Goal: Information Seeking & Learning: Find contact information

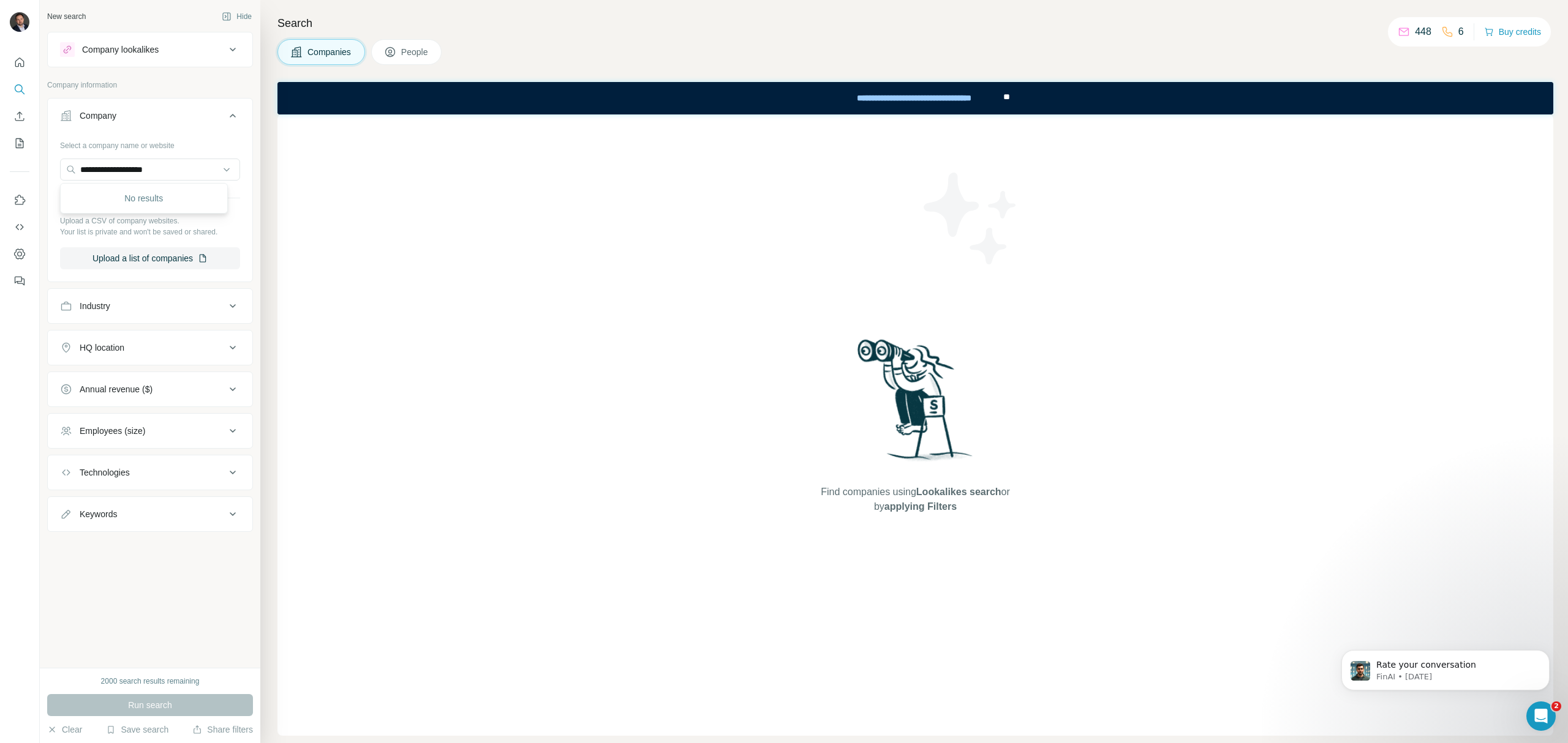
drag, startPoint x: 0, startPoint y: 0, endPoint x: 55, endPoint y: 171, distance: 179.6
click at [55, 171] on div "**********" at bounding box center [150, 207] width 204 height 144
type input "**********"
click at [133, 204] on p "[DOMAIN_NAME]" at bounding box center [125, 209] width 59 height 11
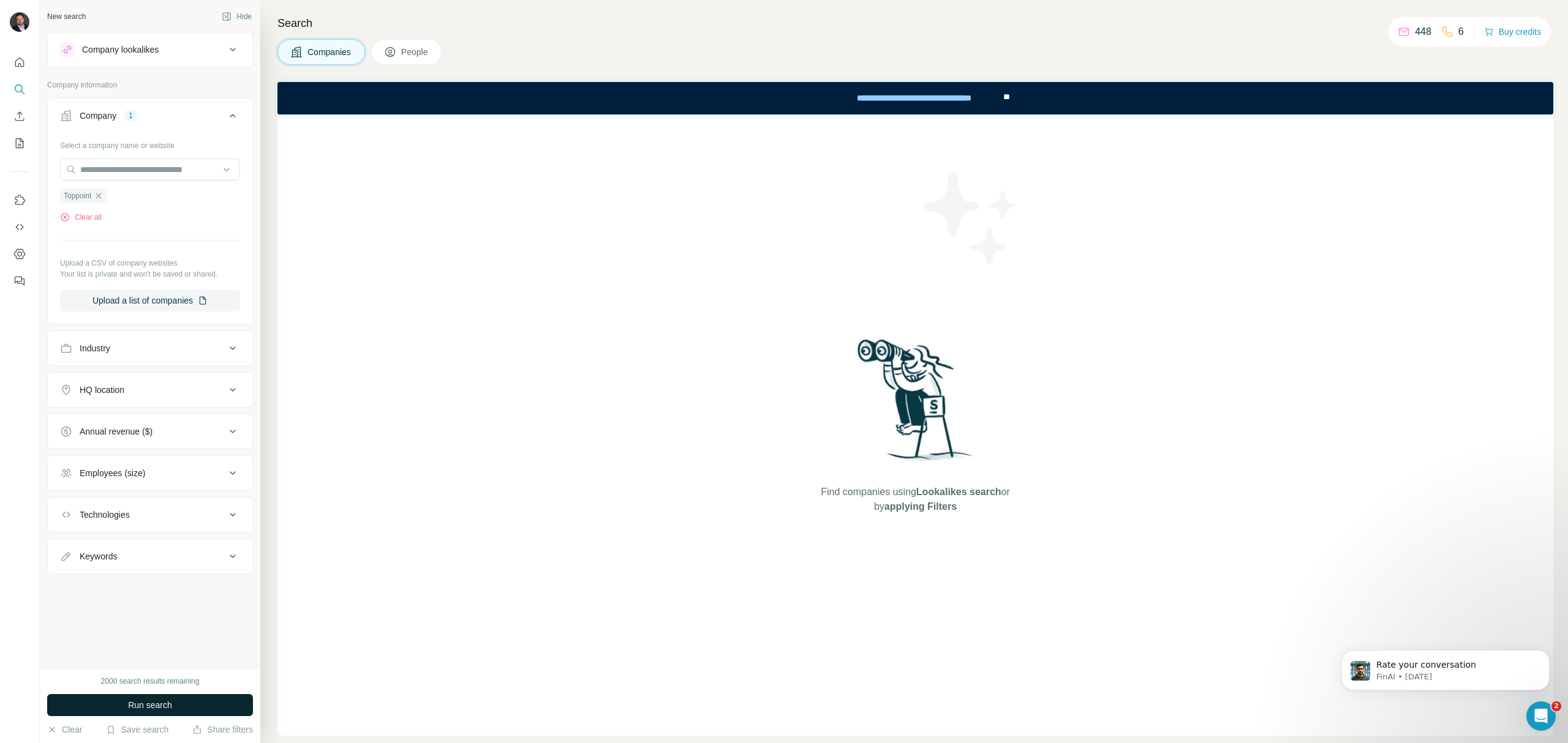
click at [166, 706] on span "Run search" at bounding box center [150, 704] width 44 height 12
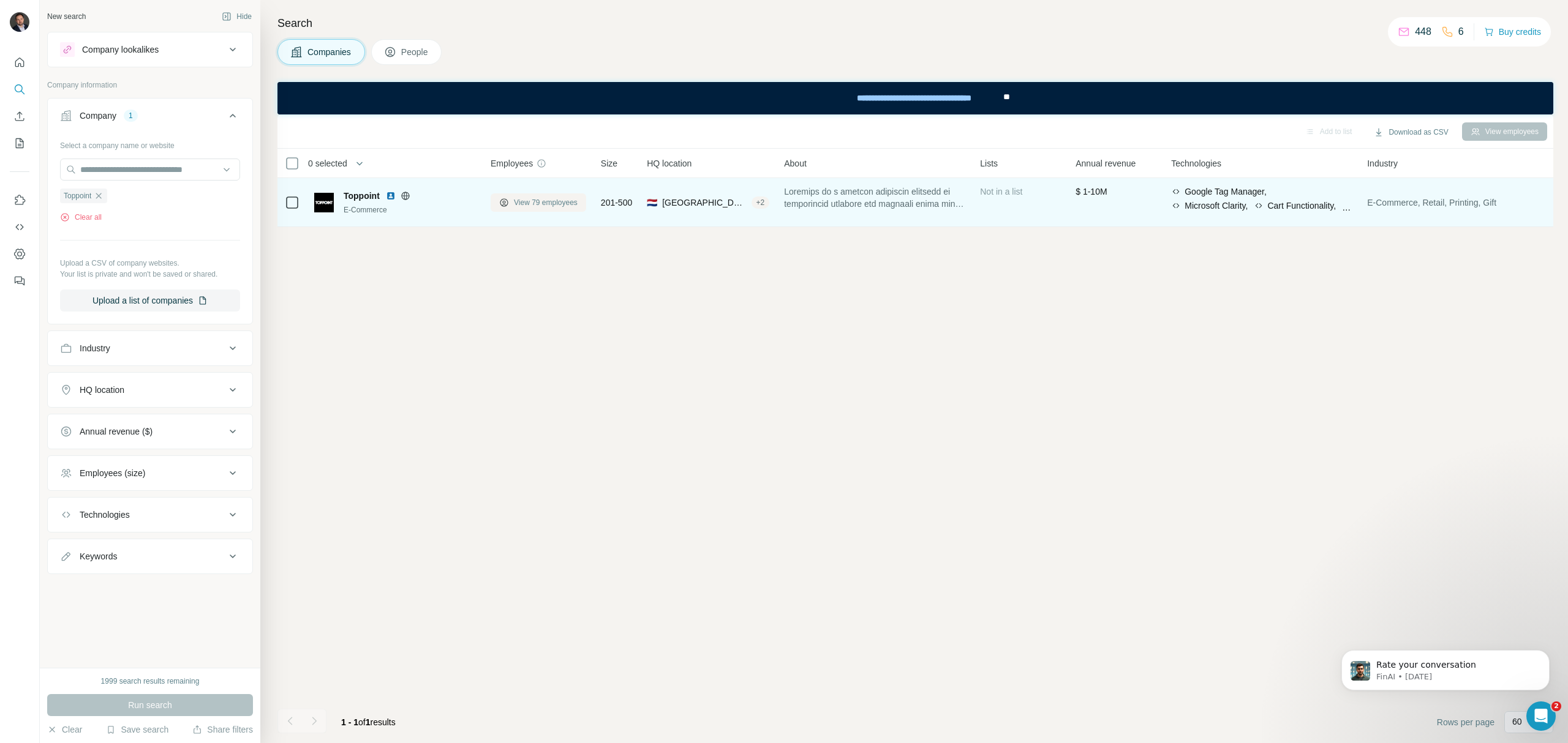
click at [544, 204] on span "View 79 employees" at bounding box center [545, 202] width 64 height 11
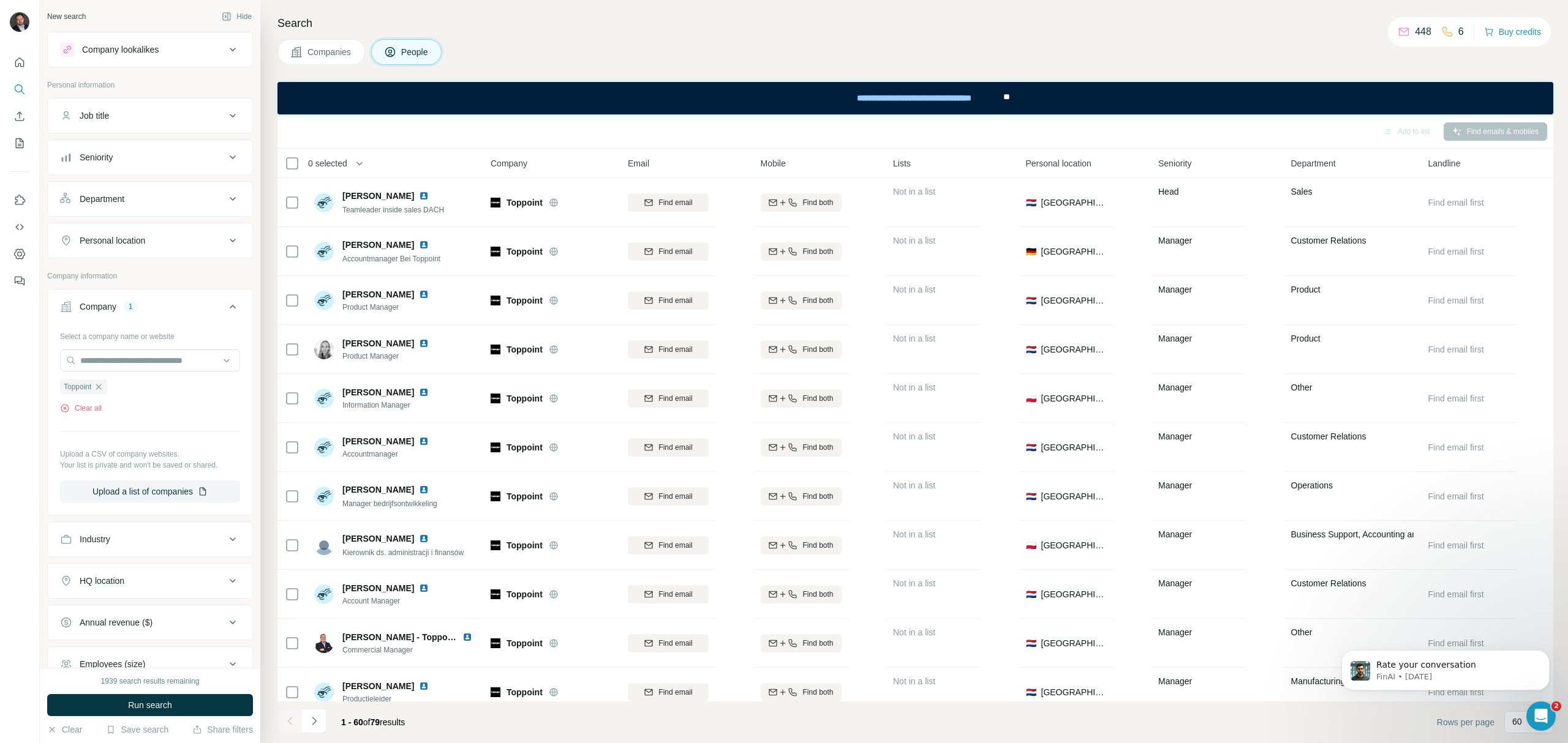
click at [135, 155] on div "Seniority" at bounding box center [142, 157] width 165 height 12
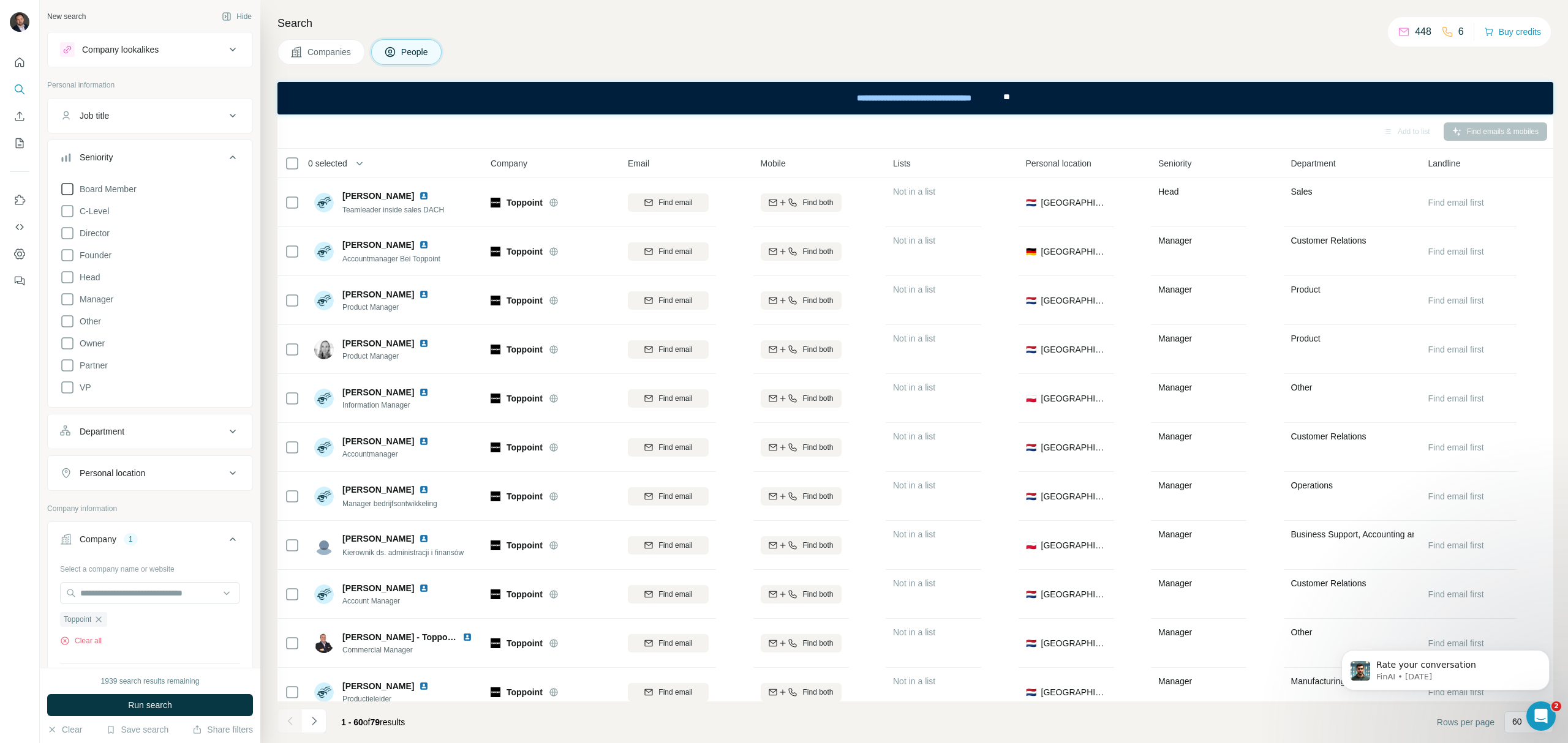
click at [111, 191] on span "Board Member" at bounding box center [105, 189] width 62 height 12
click at [94, 213] on span "C-Level" at bounding box center [92, 211] width 34 height 12
click at [95, 237] on span "Director" at bounding box center [92, 233] width 35 height 12
click at [98, 256] on span "Founder" at bounding box center [93, 255] width 37 height 12
click at [95, 274] on span "Head" at bounding box center [87, 276] width 25 height 12
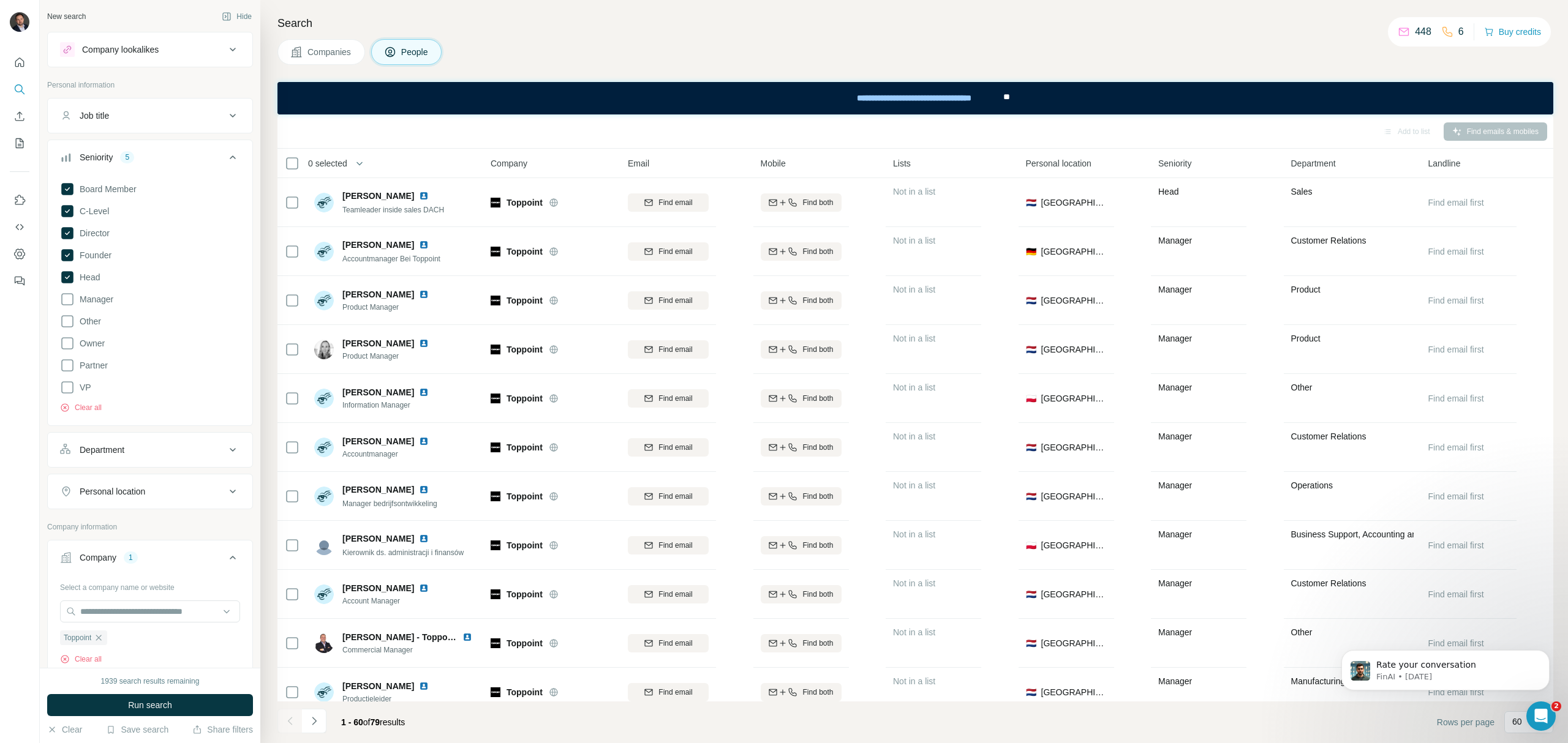
click at [94, 302] on span "Manager" at bounding box center [94, 298] width 39 height 12
click at [67, 301] on icon at bounding box center [67, 299] width 5 height 4
click at [67, 280] on icon at bounding box center [67, 276] width 12 height 12
click at [69, 259] on icon at bounding box center [67, 255] width 12 height 12
click at [68, 240] on icon at bounding box center [67, 233] width 15 height 15
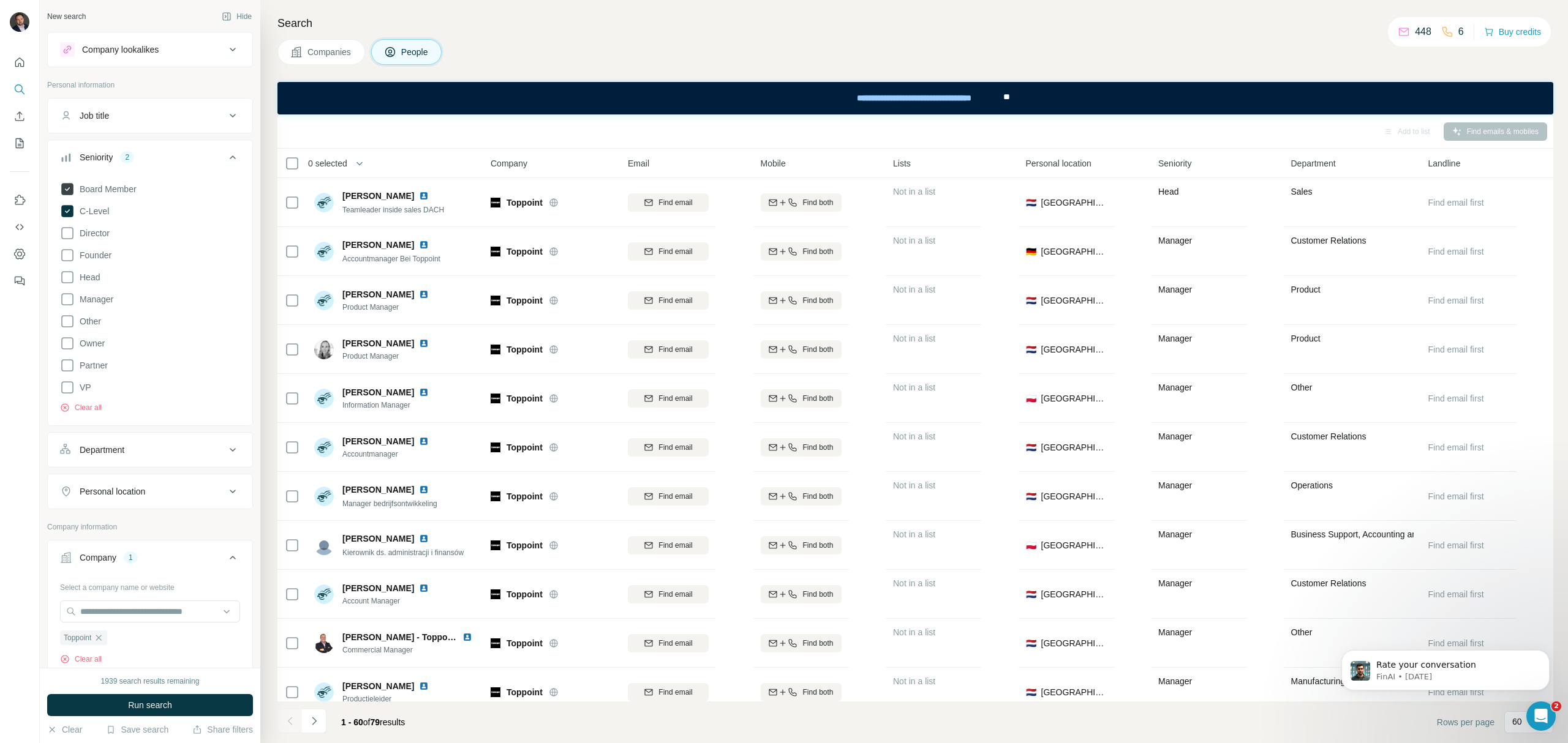
click at [68, 210] on icon at bounding box center [67, 211] width 12 height 12
click at [70, 188] on icon at bounding box center [67, 189] width 12 height 12
click at [145, 475] on div "Personal location" at bounding box center [112, 472] width 66 height 12
click at [142, 514] on input "text" at bounding box center [150, 504] width 180 height 22
type input "***"
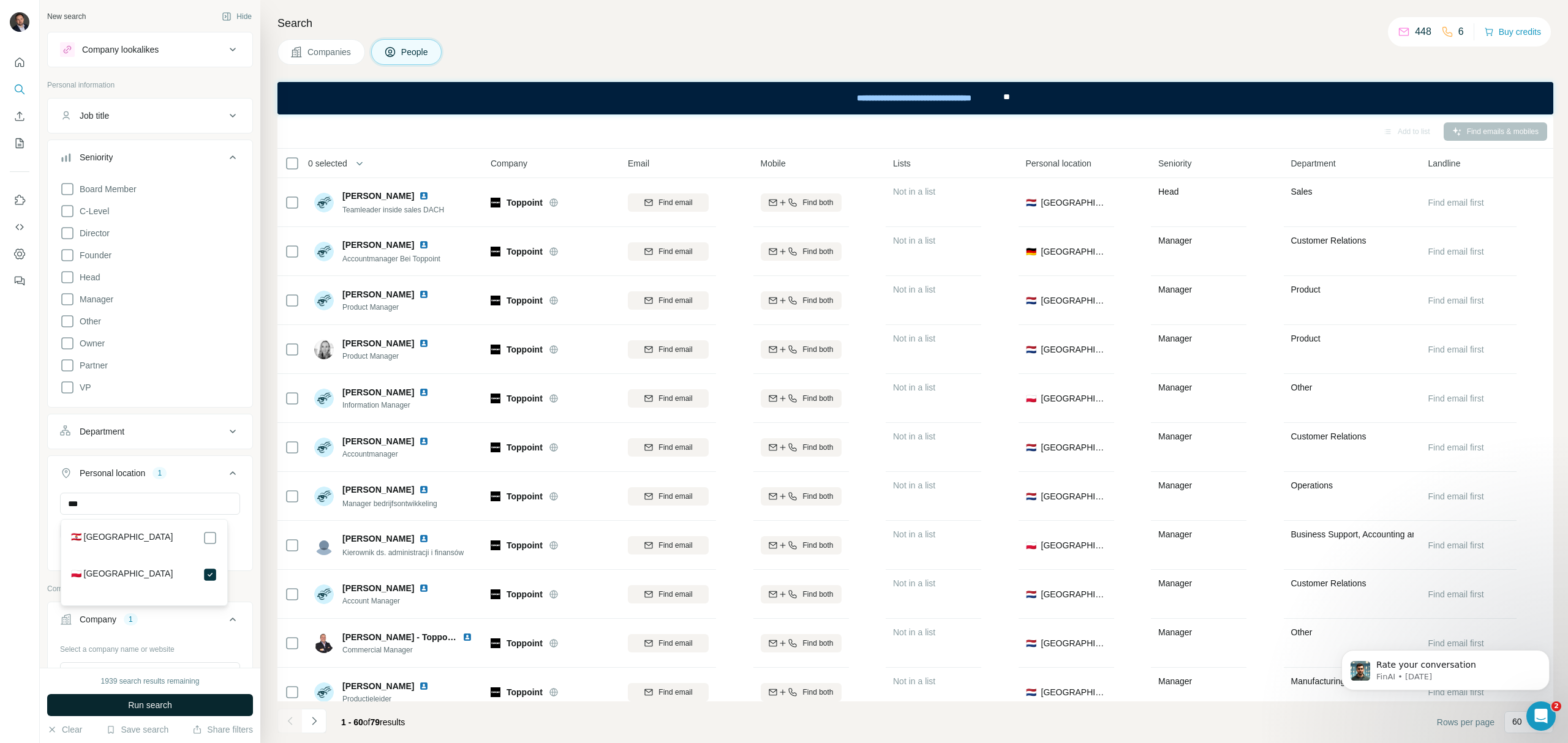
click at [167, 705] on span "Run search" at bounding box center [150, 704] width 44 height 12
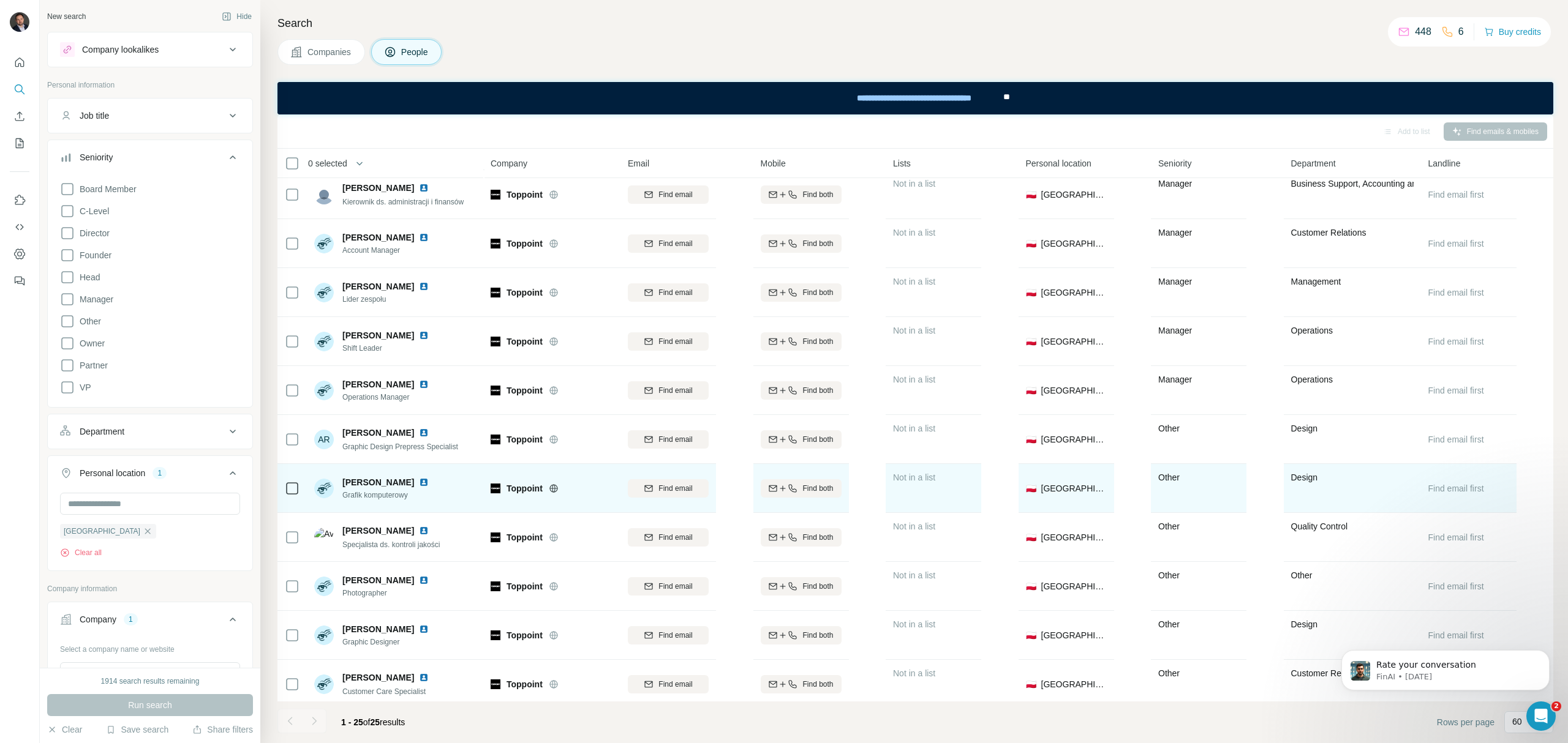
scroll to position [81, 0]
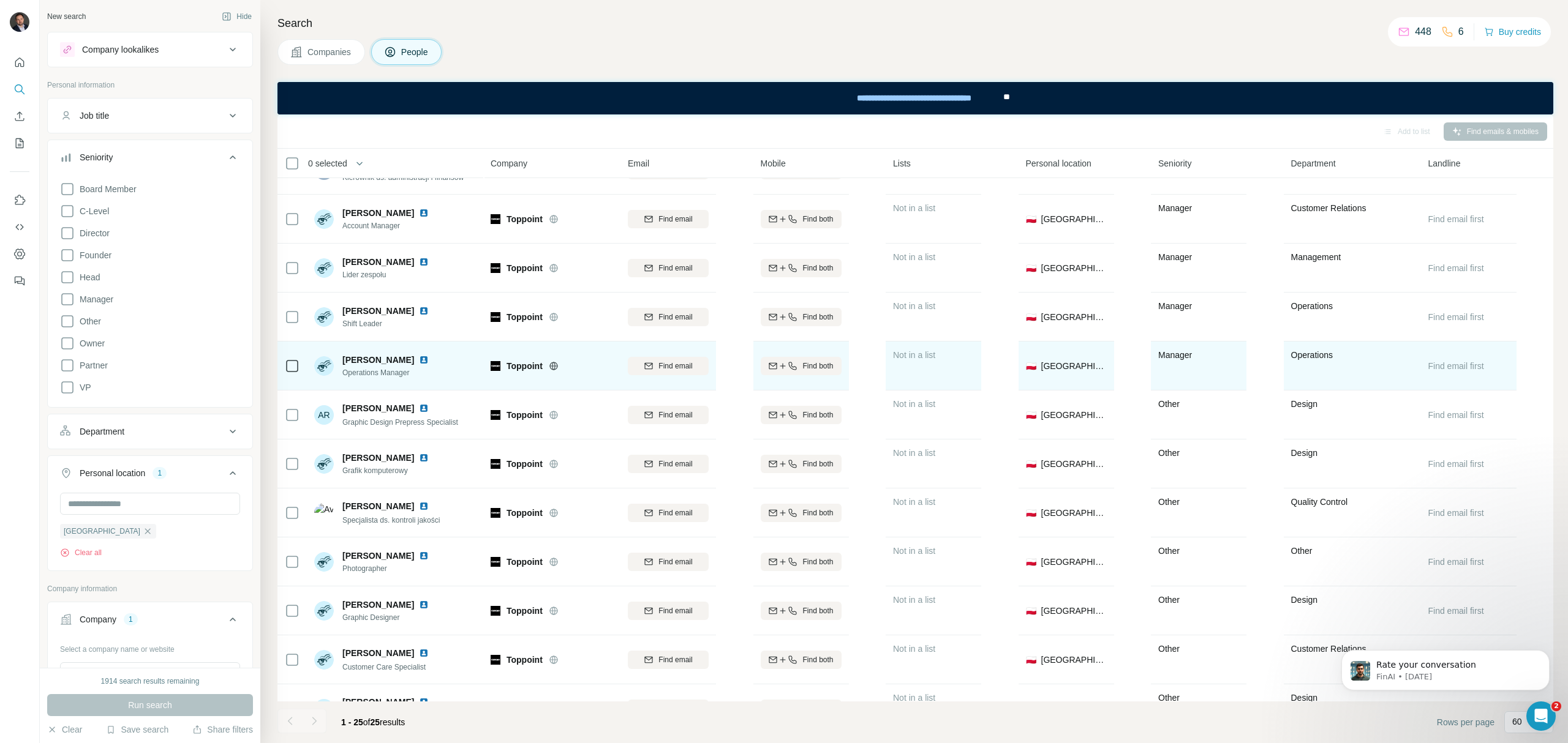
click at [419, 361] on img at bounding box center [423, 359] width 10 height 10
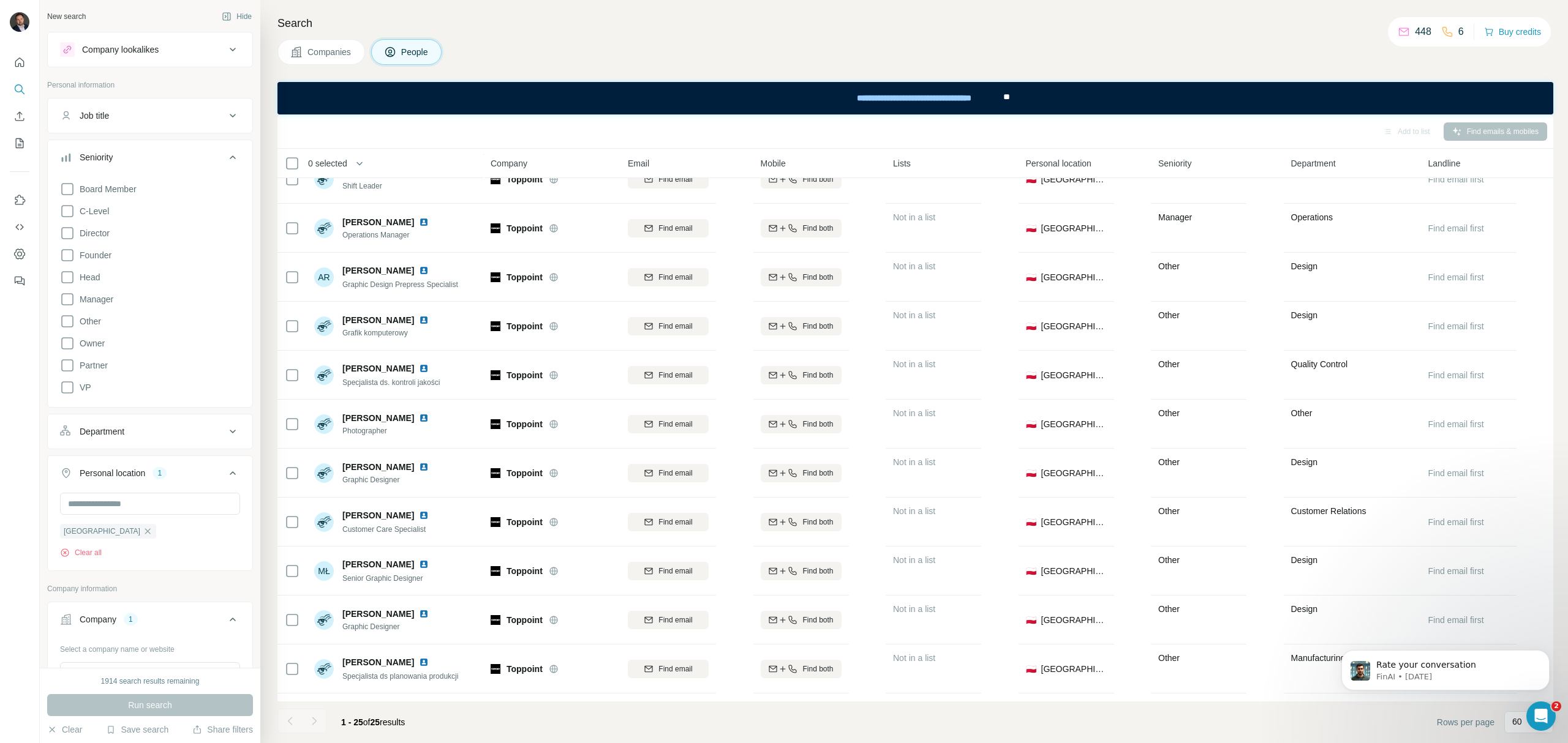
scroll to position [0, 0]
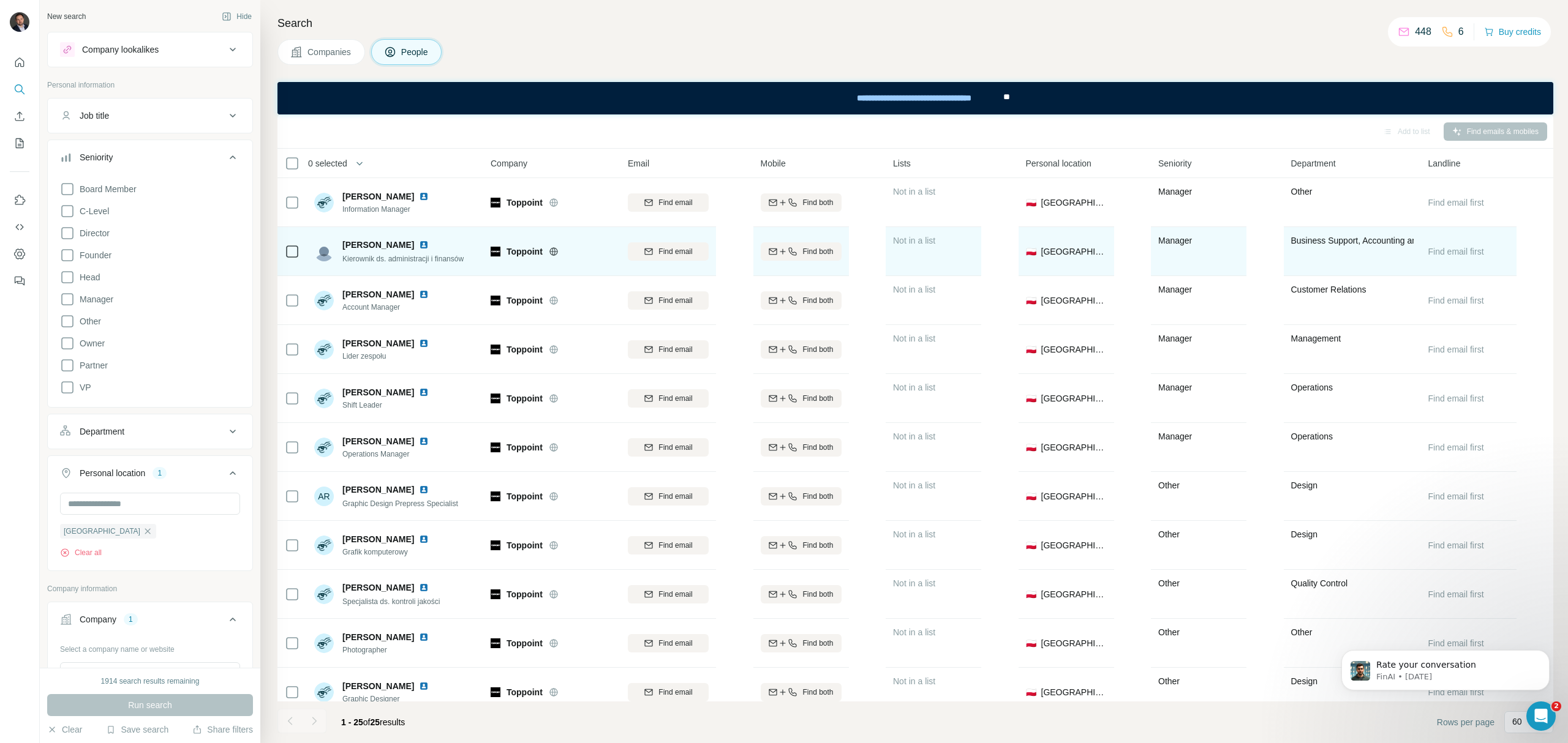
click at [419, 240] on img at bounding box center [423, 245] width 10 height 10
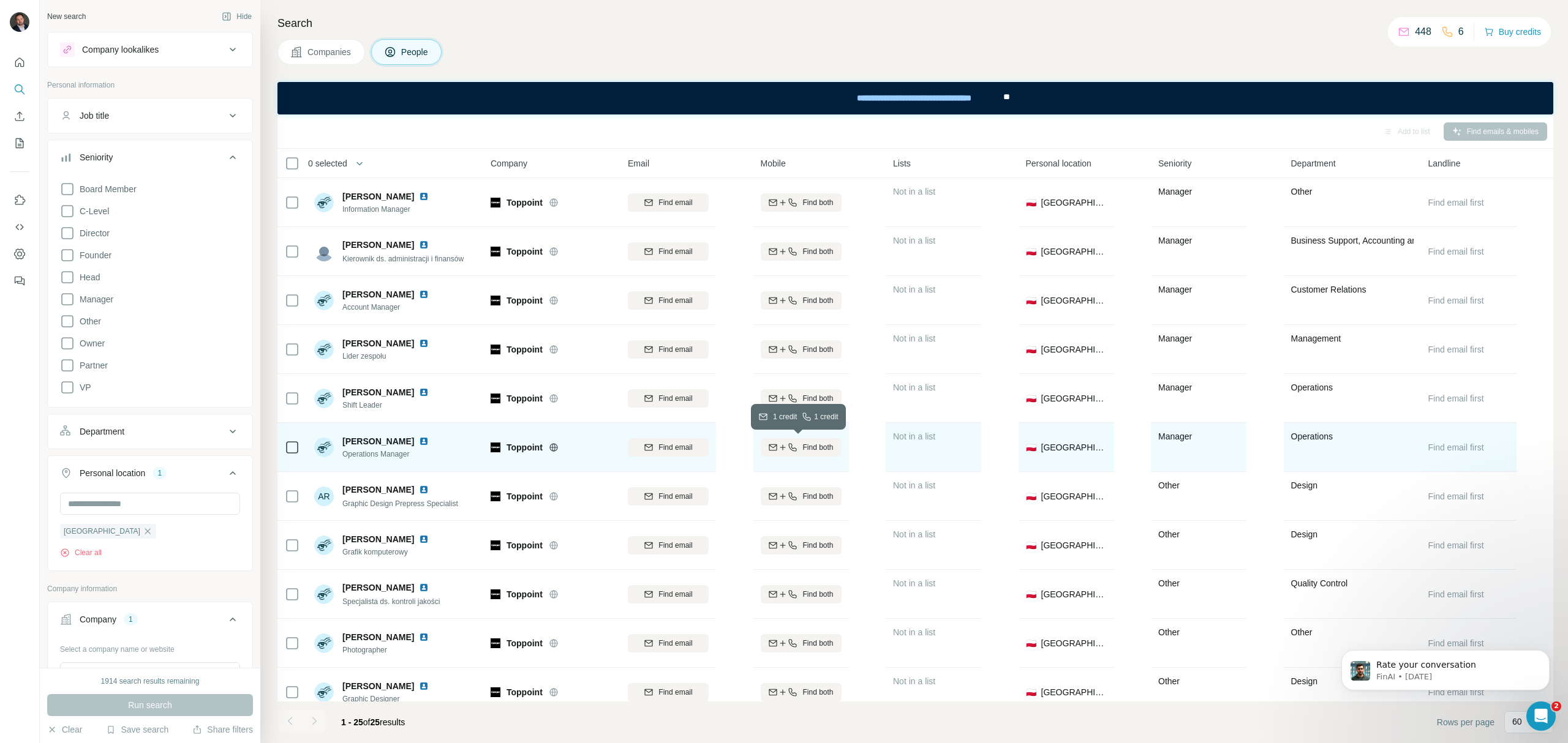
click at [802, 451] on span "Find both" at bounding box center [817, 447] width 31 height 11
click at [917, 449] on span "1 list" at bounding box center [919, 446] width 16 height 11
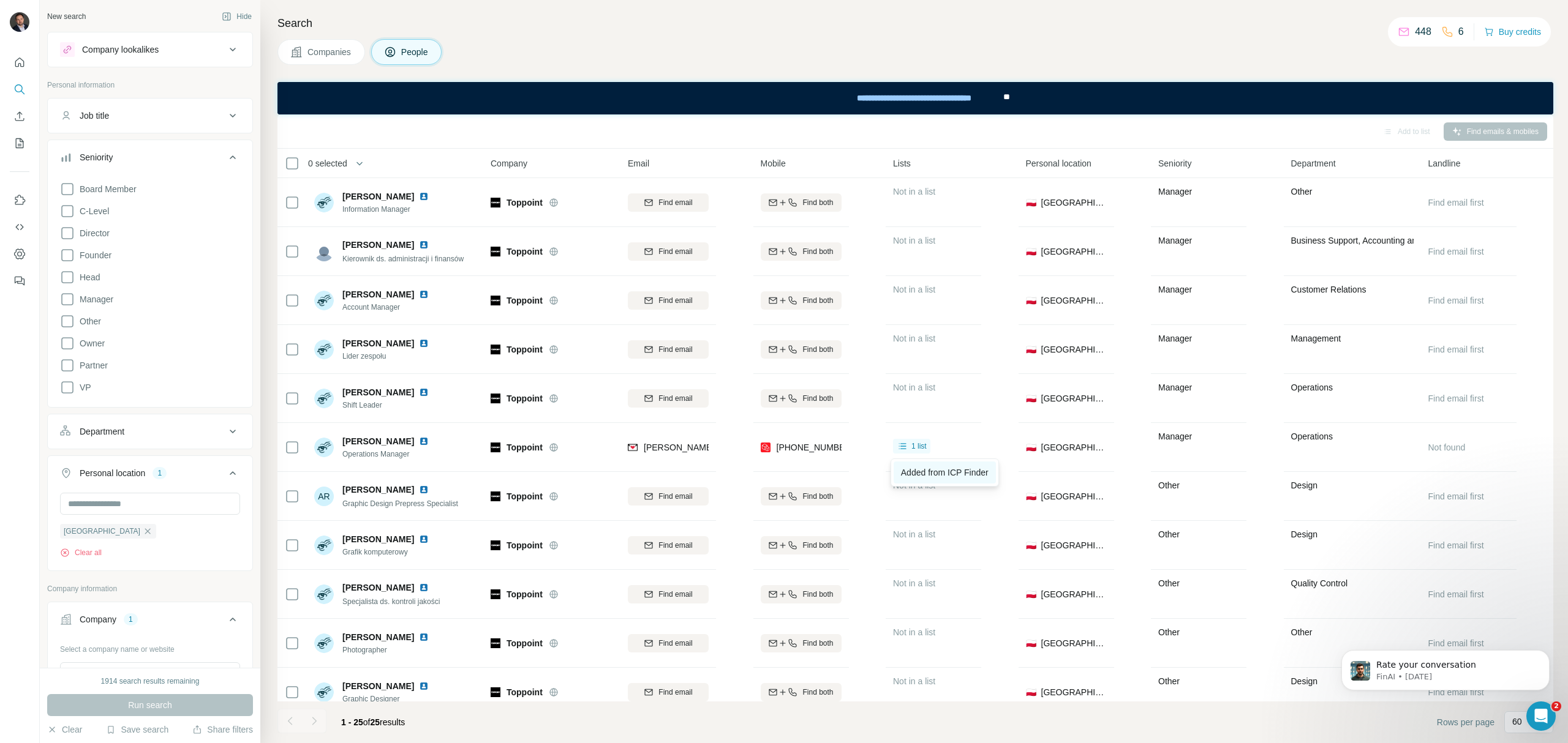
click at [926, 464] on link "Added from ICP Finder" at bounding box center [944, 472] width 103 height 22
